Goal: Information Seeking & Learning: Learn about a topic

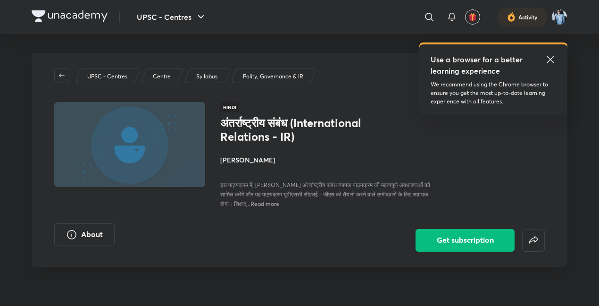
click at [551, 58] on icon at bounding box center [550, 59] width 11 height 11
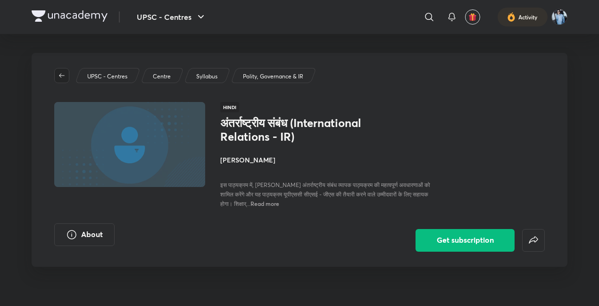
click at [68, 77] on span "button" at bounding box center [62, 76] width 14 height 8
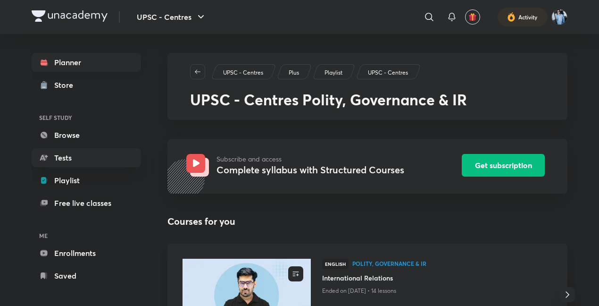
click at [80, 58] on link "Planner" at bounding box center [86, 62] width 109 height 19
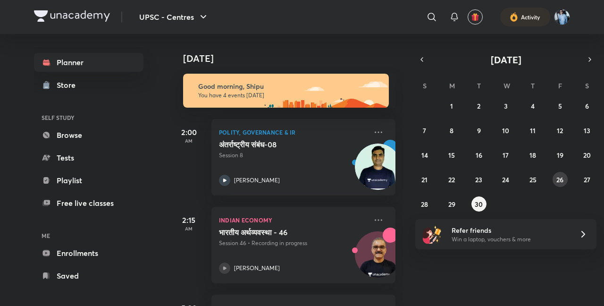
click at [561, 178] on abbr "26" at bounding box center [559, 179] width 7 height 9
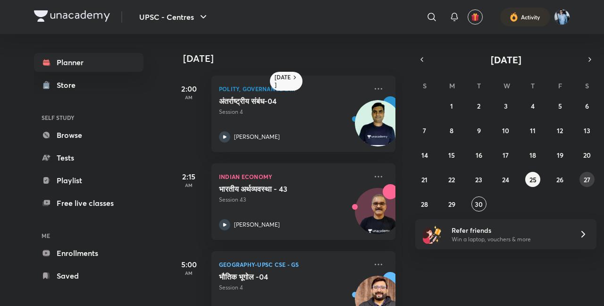
click at [586, 178] on abbr "27" at bounding box center [587, 179] width 7 height 9
click at [356, 117] on img at bounding box center [378, 123] width 46 height 46
